Goal: Information Seeking & Learning: Learn about a topic

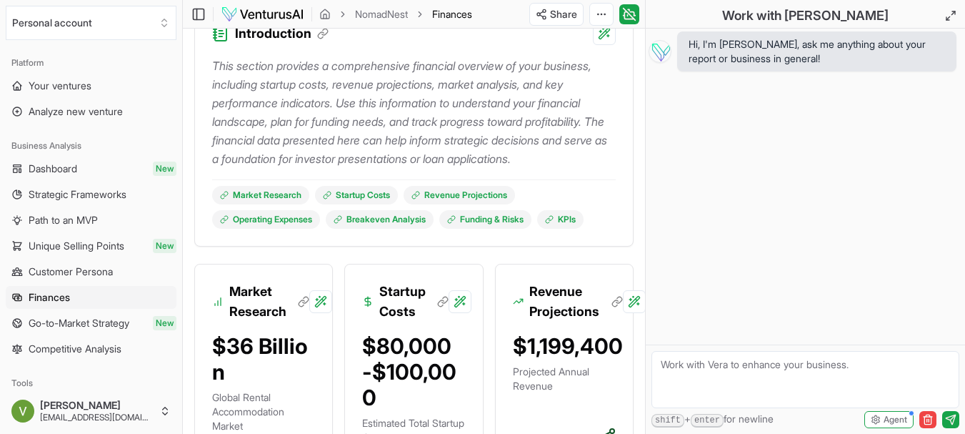
scroll to position [286, 0]
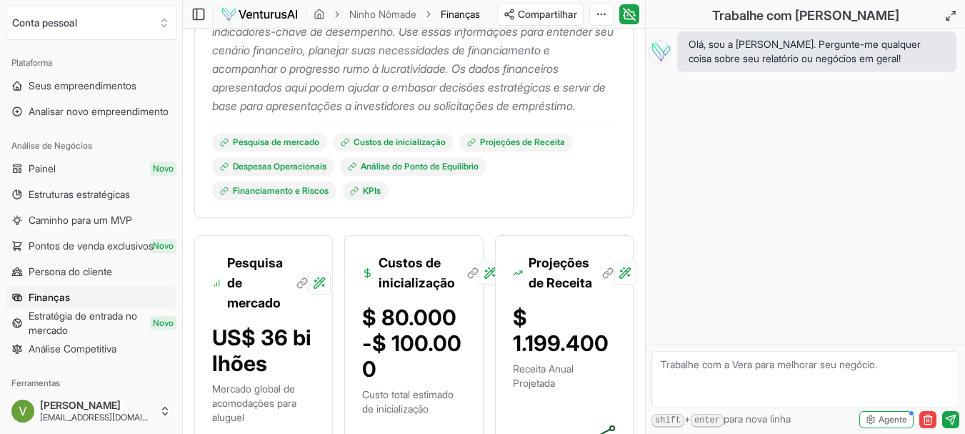
click at [547, 100] on font "Esta seção fornece uma visão geral financeira abrangente do seu negócio, inclui…" at bounding box center [413, 50] width 402 height 126
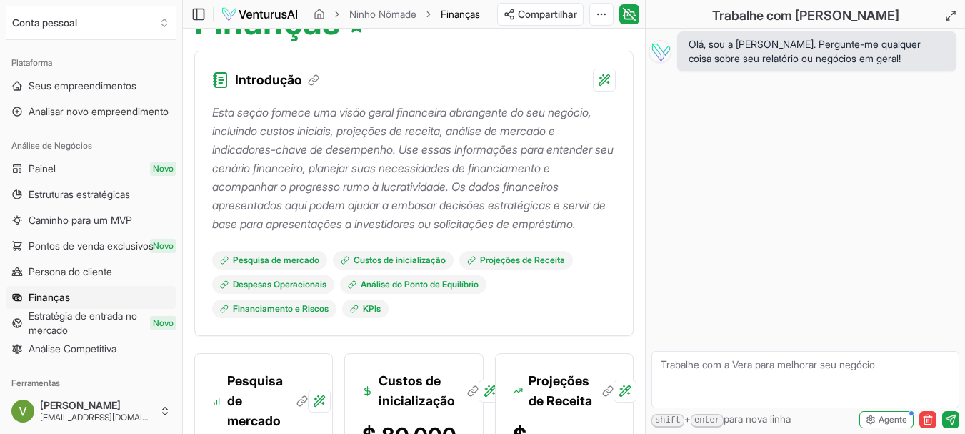
scroll to position [143, 0]
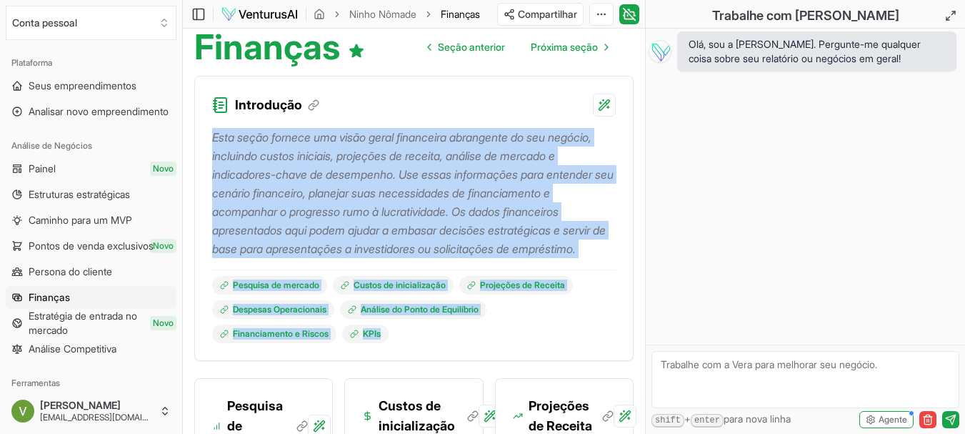
drag, startPoint x: 213, startPoint y: 140, endPoint x: 397, endPoint y: 359, distance: 286.5
click at [397, 343] on div "Esta seção fornece uma visão geral financeira abrangente do seu negócio, inclui…" at bounding box center [414, 229] width 404 height 227
copy div "Esta seção fornece uma visão geral financeira abrangente do seu negócio, inclui…"
click at [374, 194] on font "Esta seção fornece uma visão geral financeira abrangente do seu negócio, inclui…" at bounding box center [413, 193] width 402 height 126
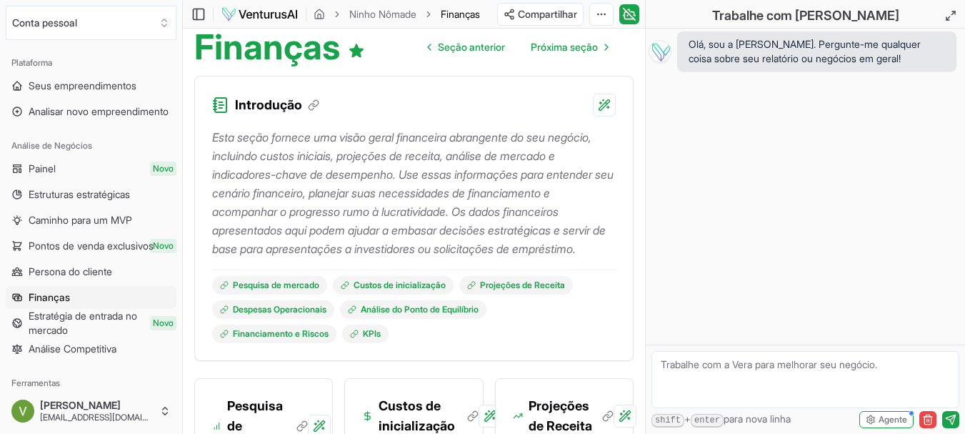
click at [334, 189] on font "Esta seção fornece uma visão geral financeira abrangente do seu negócio, inclui…" at bounding box center [413, 193] width 402 height 126
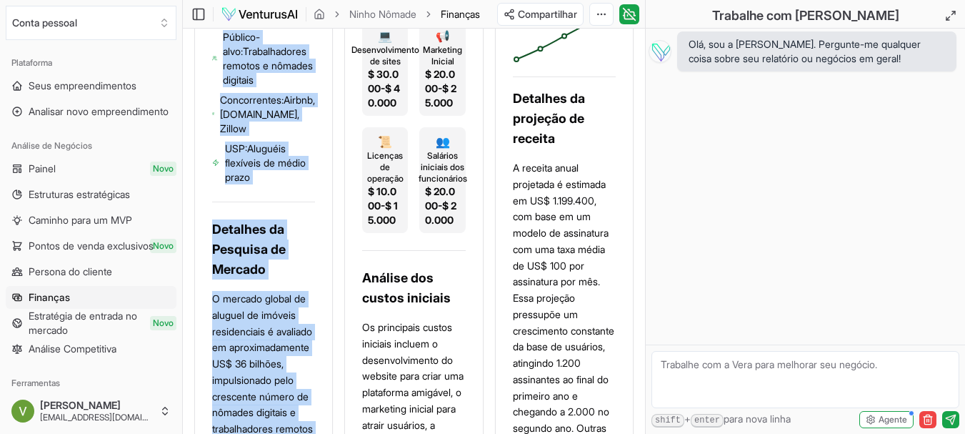
scroll to position [845, 0]
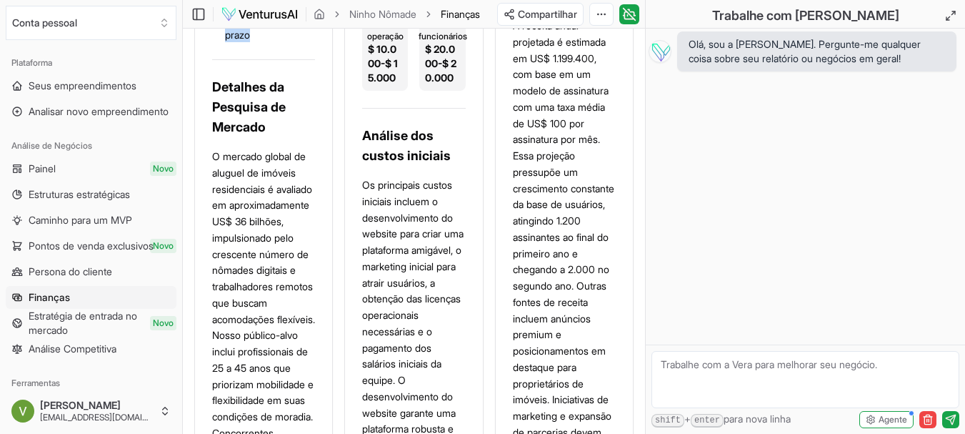
drag, startPoint x: 229, startPoint y: 69, endPoint x: 291, endPoint y: 74, distance: 61.7
click at [291, 74] on div "Pesquisa de mercado US$ 36 bilhões Mercado global de acomodações para aluguel P…" at bounding box center [263, 236] width 139 height 1121
copy div "Pesquisa de mercado US$ 36 bilhões Mercado global de acomodações para aluguel P…"
click at [382, 139] on div "$ 80.000-$ 100.000 Custo total estimado de inicialização 💻 Desenvolvimento de s…" at bounding box center [413, 255] width 103 height 1045
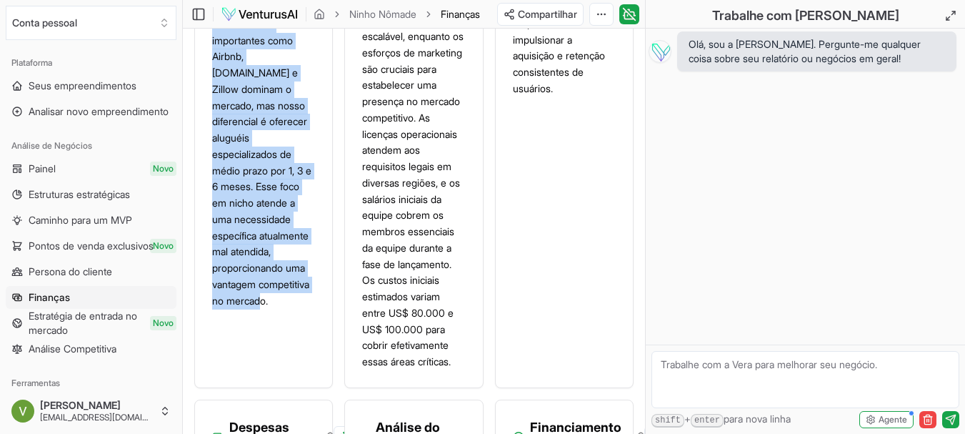
scroll to position [1276, 0]
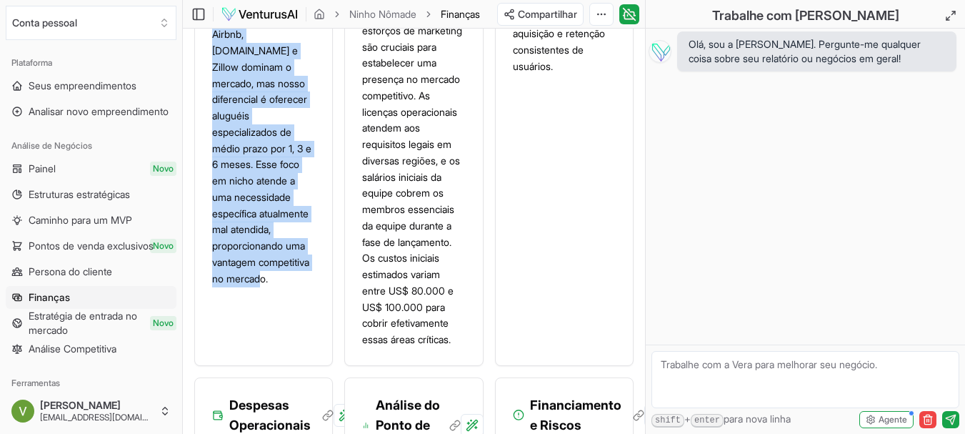
drag, startPoint x: 214, startPoint y: 118, endPoint x: 294, endPoint y: 371, distance: 265.1
copy div "Detalhes da Pesquisa de Mercado O mercado global de aluguel de imóveis residenc…"
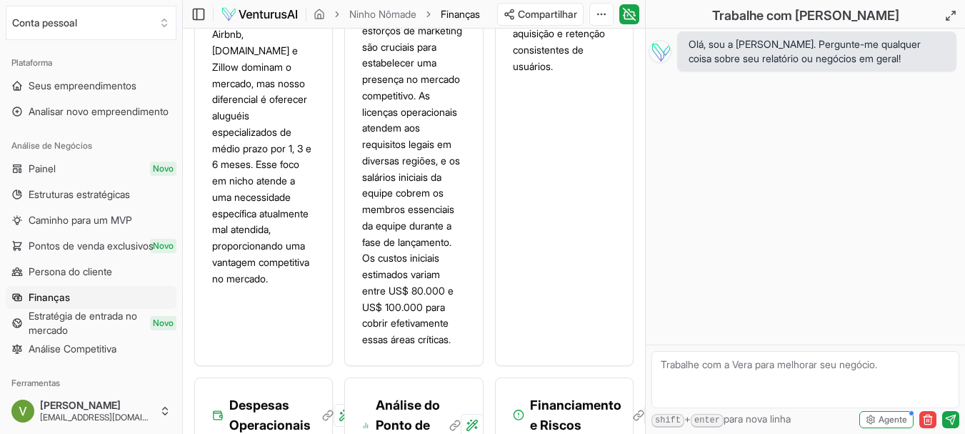
click at [414, 184] on font "Os principais custos iniciais incluem o desenvolvimento do website para criar u…" at bounding box center [412, 46] width 101 height 597
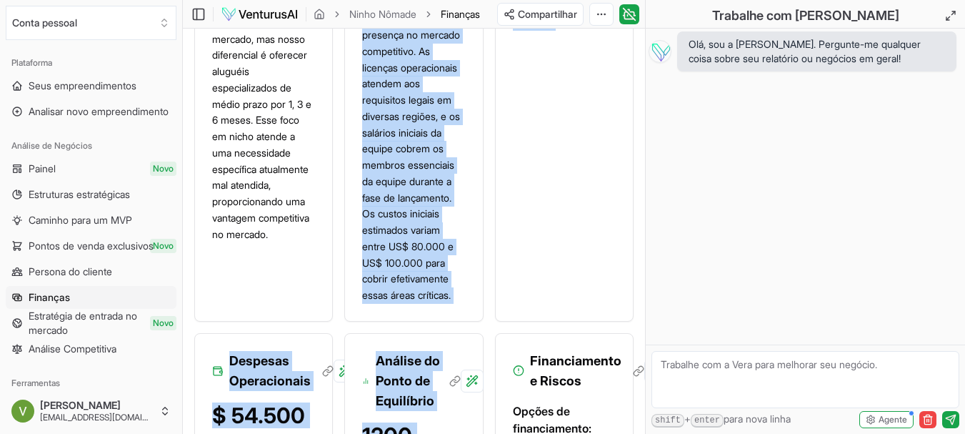
scroll to position [1495, 0]
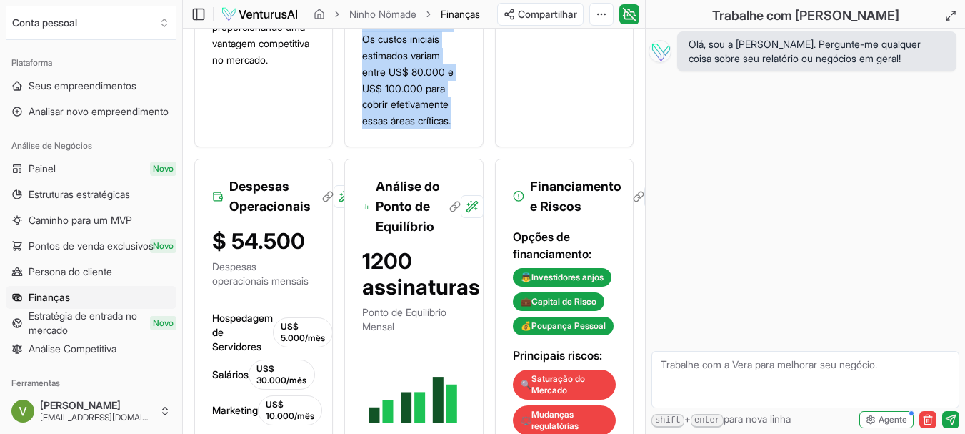
drag, startPoint x: 381, startPoint y: 150, endPoint x: 462, endPoint y: 194, distance: 92.4
copy div "Loremi do sitametconsec $ 38.902-$ 847.945 Adipi elits doeiusmo te incididuntut…"
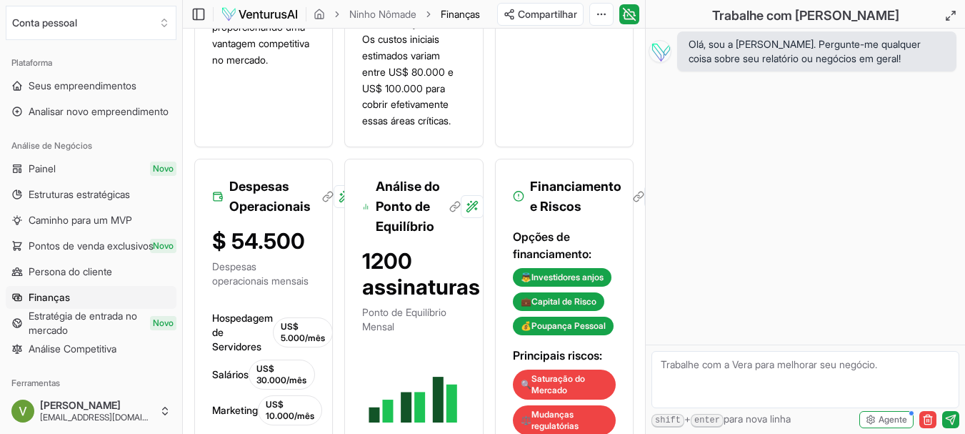
click at [488, 181] on div "Pesquisa de mercado US$ 36 bilhões Mercado global de acomodações para aluguel P…" at bounding box center [413, 168] width 439 height 2284
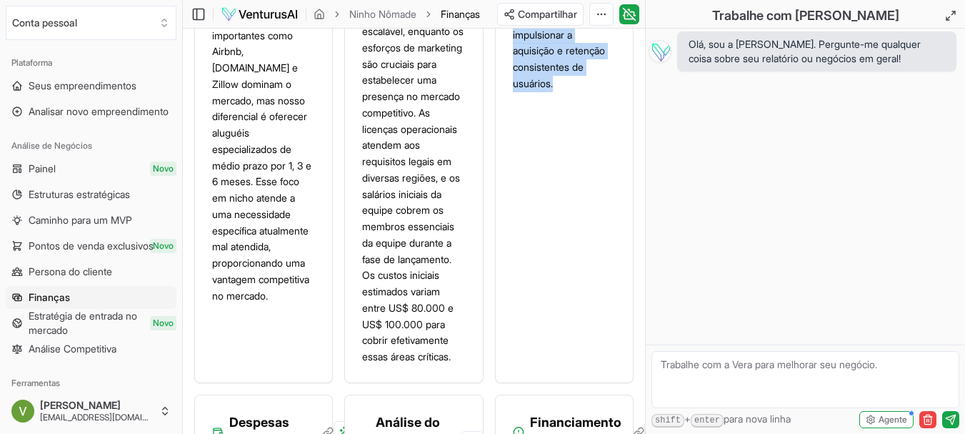
scroll to position [1282, 0]
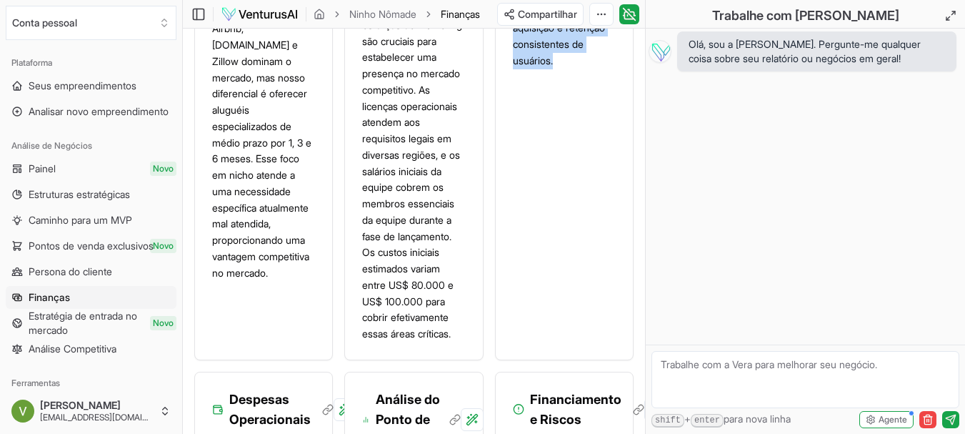
drag, startPoint x: 532, startPoint y: 69, endPoint x: 582, endPoint y: 110, distance: 64.5
copy div "Projeções de Receita $ 1.199.400 Receita Anual Projetada Detalhes da projeção d…"
click at [452, 126] on p "Os principais custos iniciais incluem o desenvolvimento do website para criar u…" at bounding box center [413, 42] width 103 height 602
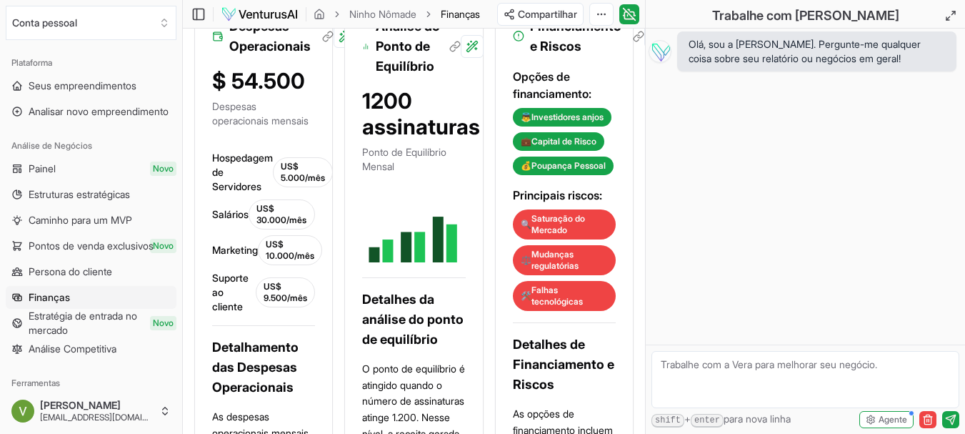
scroll to position [1639, 0]
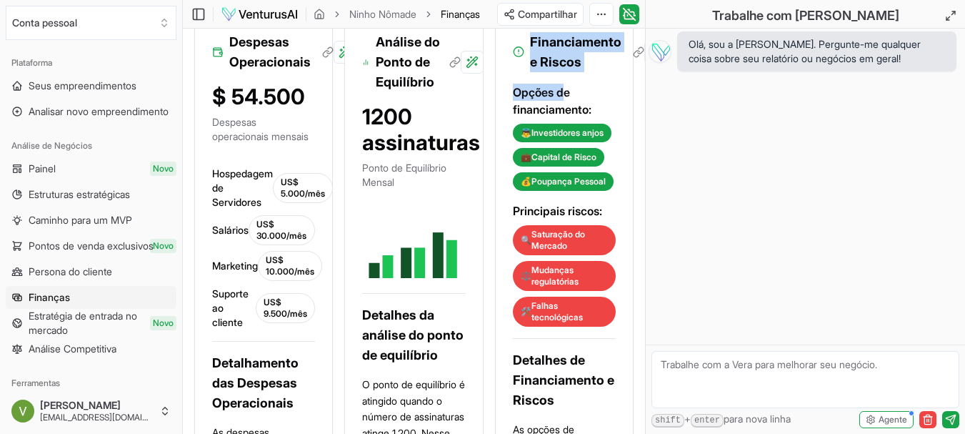
drag, startPoint x: 531, startPoint y: 107, endPoint x: 565, endPoint y: 159, distance: 61.8
click at [565, 116] on font "Opções de financiamento:" at bounding box center [552, 100] width 79 height 31
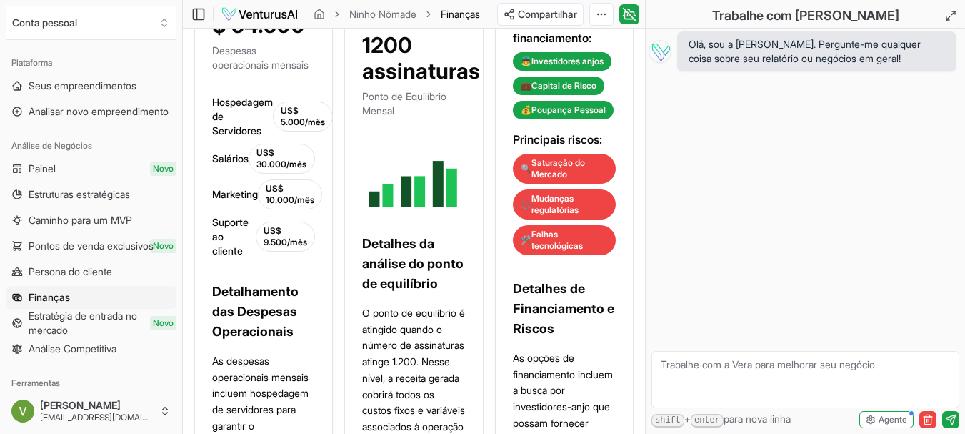
drag, startPoint x: 532, startPoint y: 38, endPoint x: 546, endPoint y: 60, distance: 26.4
drag, startPoint x: 515, startPoint y: 92, endPoint x: 562, endPoint y: 106, distance: 49.1
click at [562, 45] on font "Opções de financiamento:" at bounding box center [552, 29] width 79 height 31
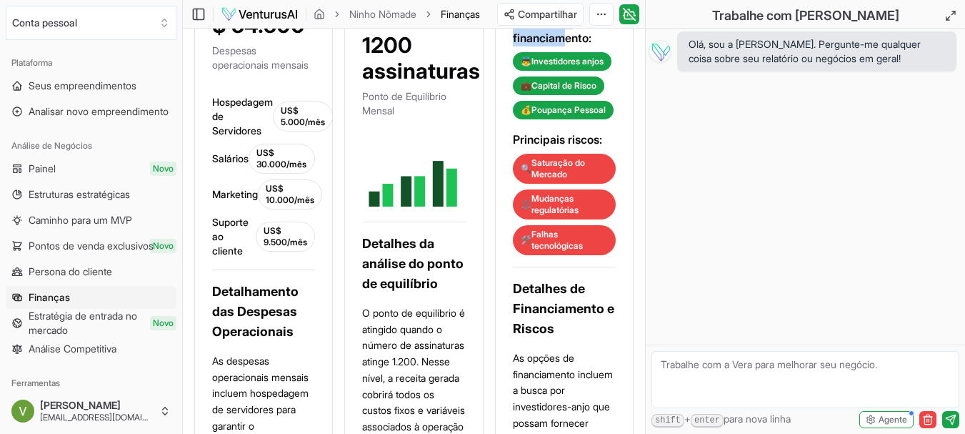
click at [565, 45] on font "Opções de financiamento:" at bounding box center [552, 29] width 79 height 31
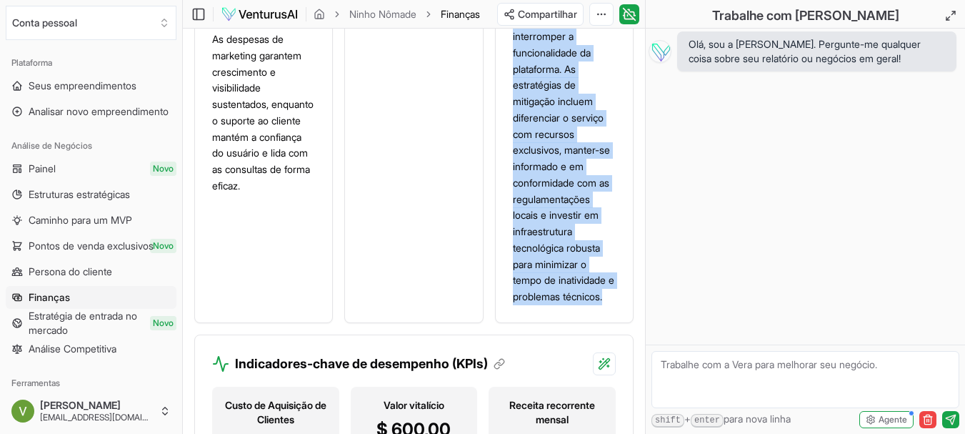
scroll to position [2474, 0]
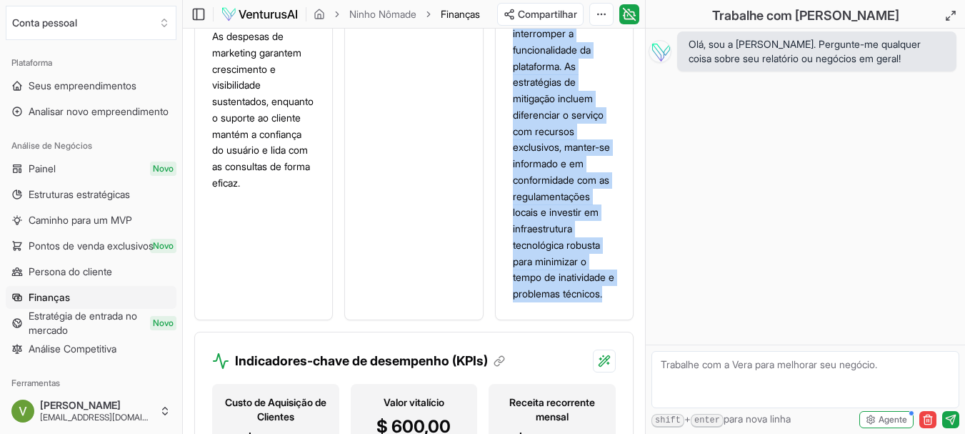
drag, startPoint x: 532, startPoint y: 39, endPoint x: 582, endPoint y: 352, distance: 317.1
copy div "Loremipsumdol s Ametco Adipis el seddoeiusmodt: 👼 Incididuntut labor 💼 Etdolor …"
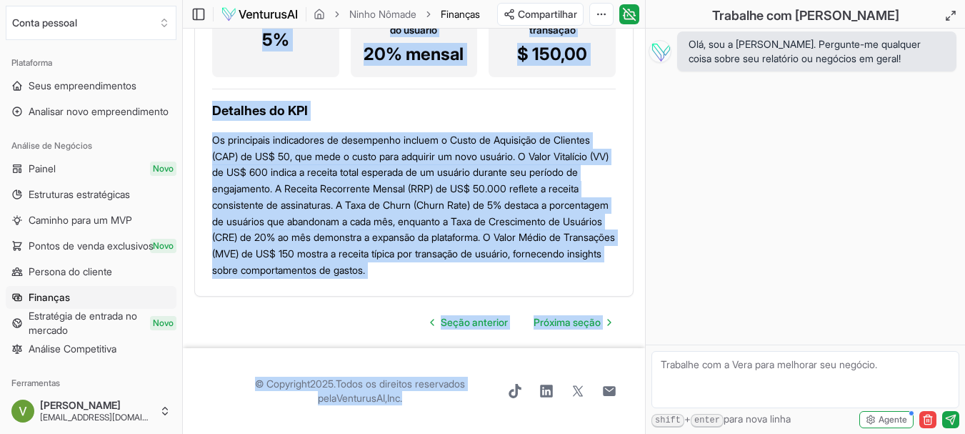
scroll to position [3051, 0]
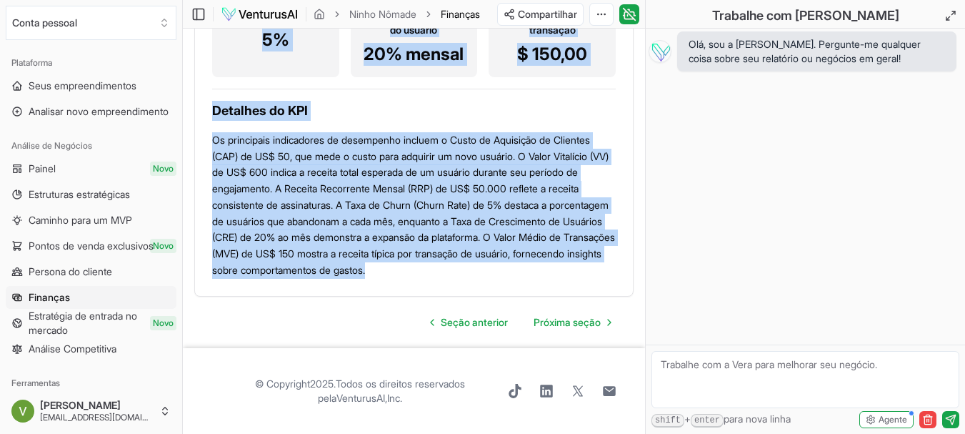
drag, startPoint x: 234, startPoint y: 101, endPoint x: 605, endPoint y: 279, distance: 411.0
click at [605, 279] on div "Indicadores-chave de desempenho (KPIs) Custo de Aquisição de Clientes $ 50,00 V…" at bounding box center [413, 75] width 439 height 443
copy div "Indicadores-chave de desempenho (KPIs) Custo de Aquisição de Clientes $ 50,00 V…"
click at [606, 279] on p "Os principais indicadores de desempenho incluem o Custo de Aquisição de Cliente…" at bounding box center [414, 205] width 404 height 146
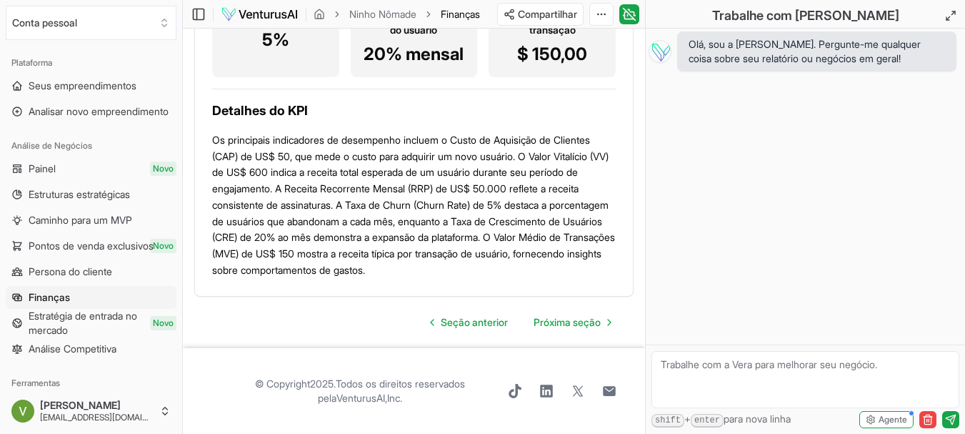
click at [504, 146] on p "Os principais indicadores de desempenho incluem o Custo de Aquisição de Cliente…" at bounding box center [414, 205] width 404 height 146
